Goal: Download file/media

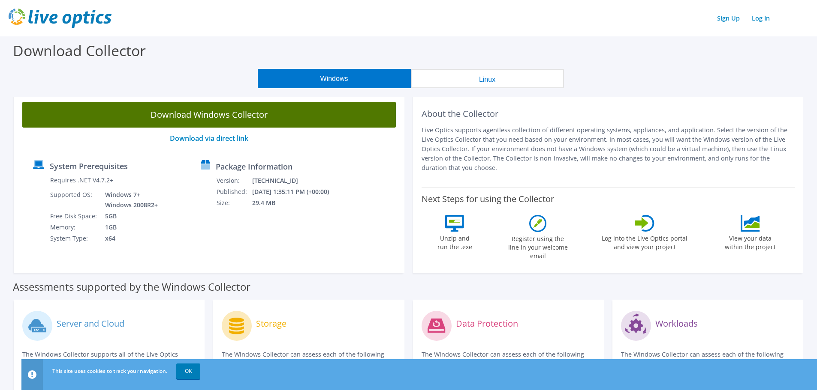
click at [273, 118] on link "Download Windows Collector" at bounding box center [208, 115] width 373 height 26
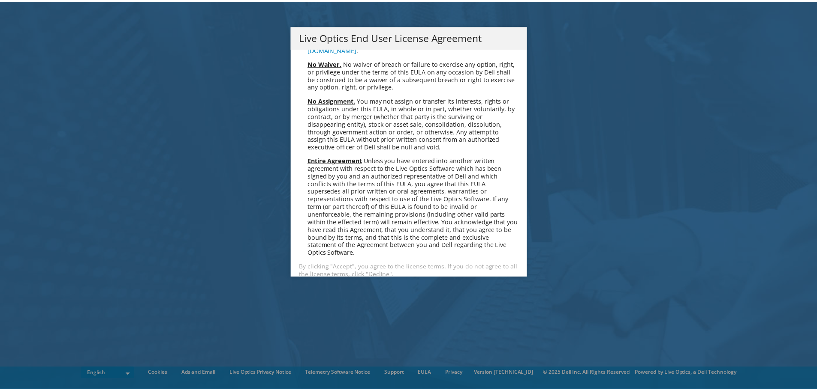
scroll to position [3241, 0]
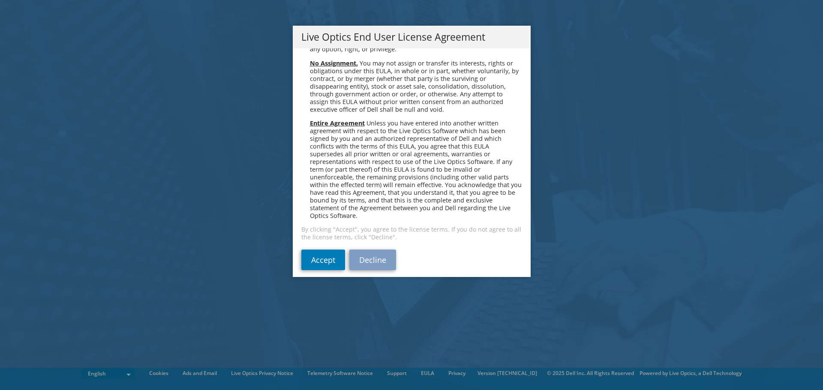
click at [414, 125] on span "Unless you have entered into another written agreement with respect to the Live…" at bounding box center [416, 169] width 212 height 101
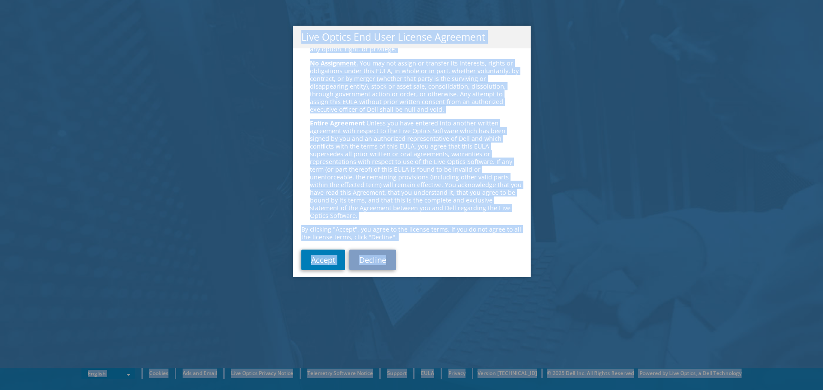
copy body "English Deutsch Español Français Italiano Polski Português Русский 한국어 中文 日本語 C…"
drag, startPoint x: 618, startPoint y: 210, endPoint x: 603, endPoint y: 215, distance: 16.1
click at [618, 210] on div "Live Optics End User License Agreement Please read the following License Agreem…" at bounding box center [411, 195] width 823 height 339
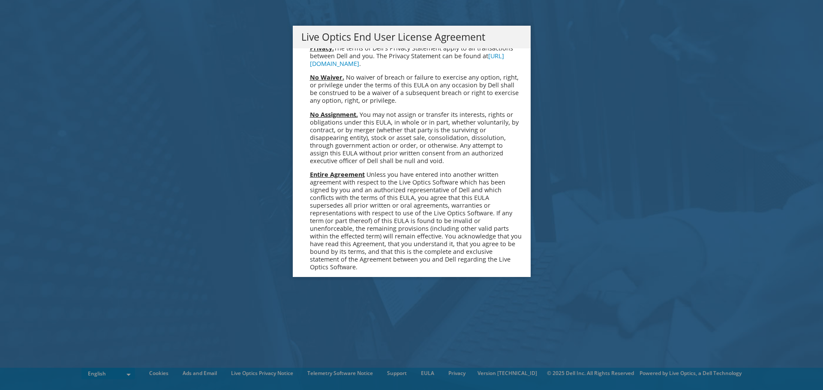
scroll to position [3241, 0]
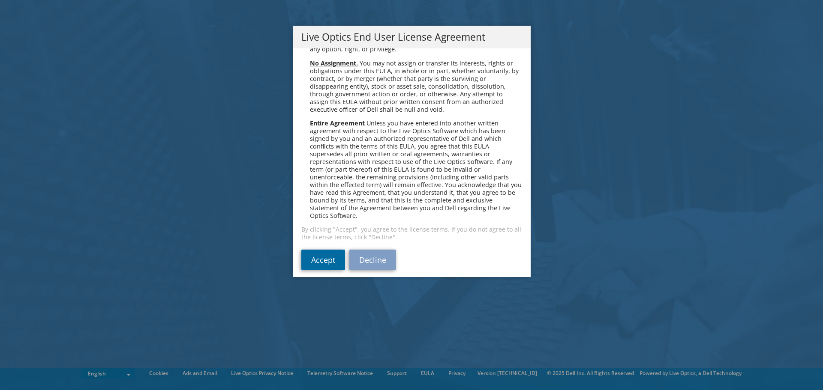
click at [329, 261] on link "Accept" at bounding box center [323, 260] width 44 height 21
